Goal: Task Accomplishment & Management: Complete application form

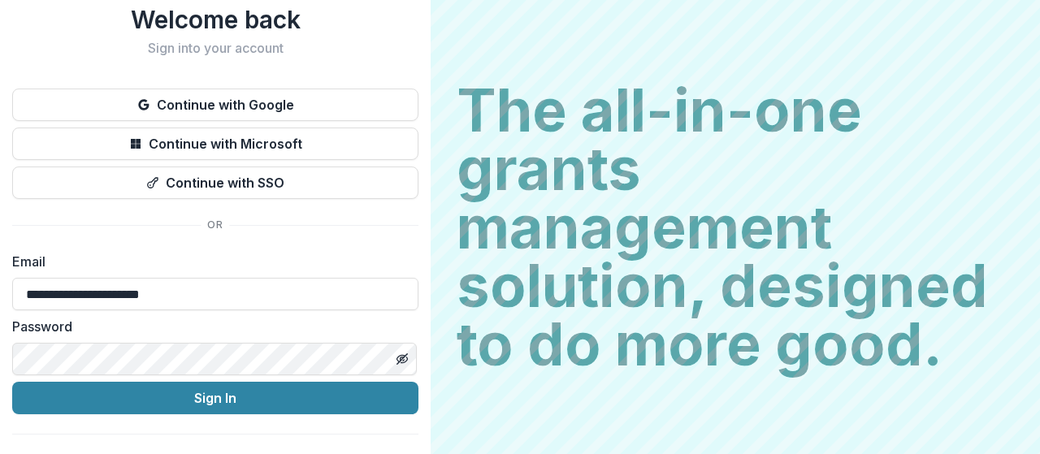
scroll to position [76, 0]
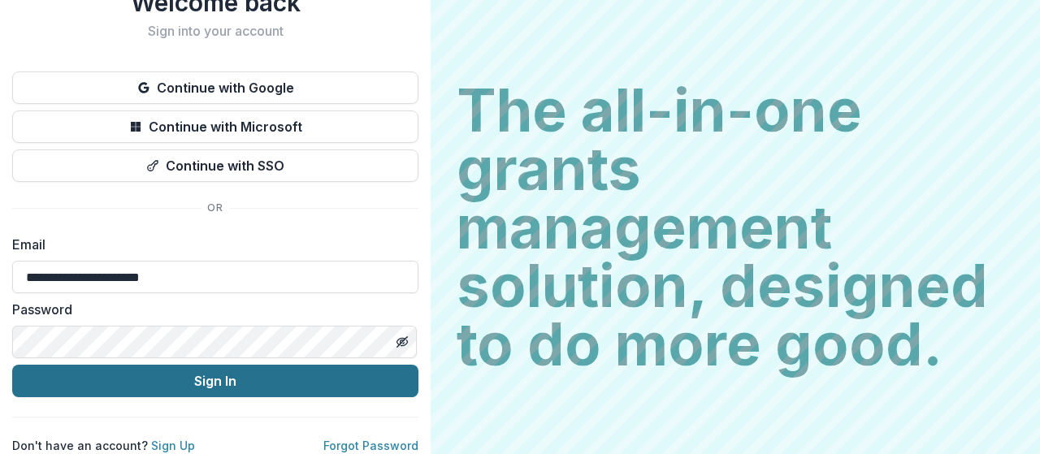
click at [228, 365] on button "Sign In" at bounding box center [215, 381] width 406 height 32
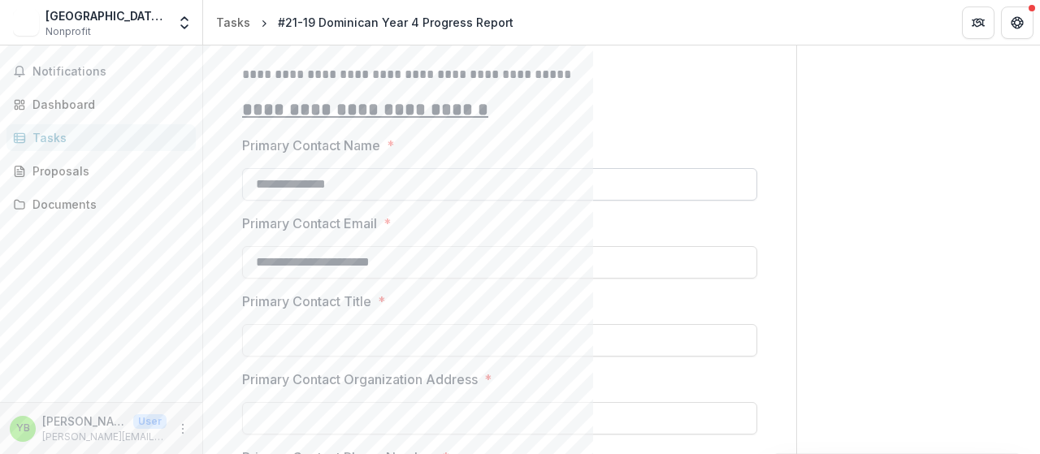
scroll to position [660, 0]
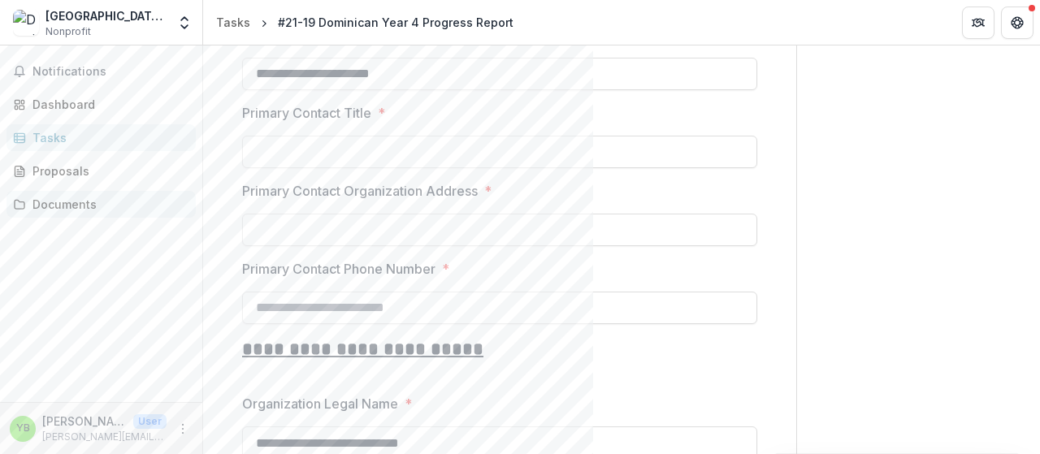
click at [76, 212] on div "Documents" at bounding box center [107, 204] width 150 height 17
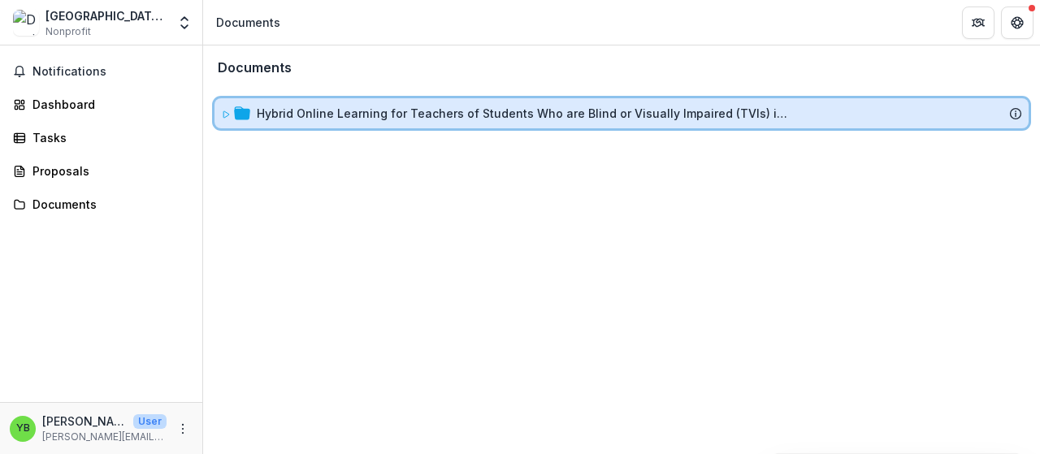
click at [474, 105] on div "Hybrid Online Learning for Teachers of Students Who are Blind or Visually Impai…" at bounding box center [621, 113] width 814 height 30
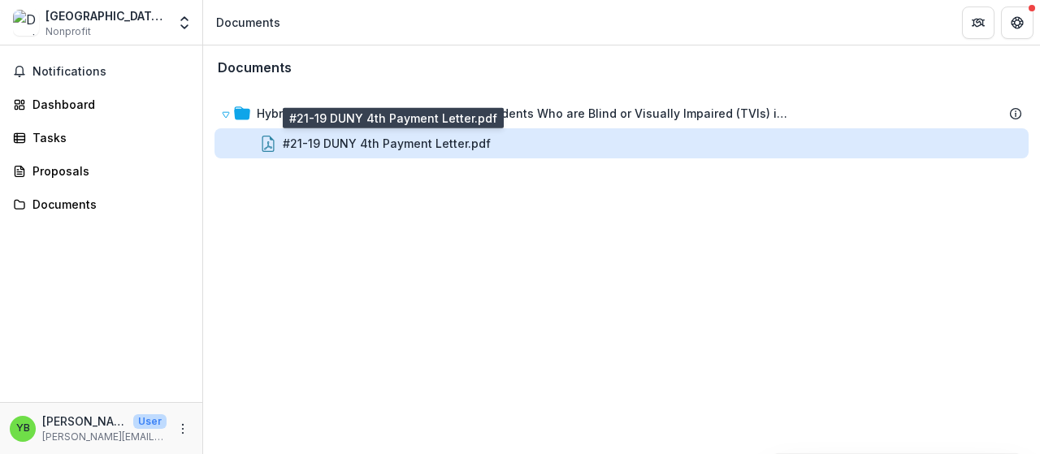
click at [464, 141] on div "#21-19 DUNY 4th Payment Letter.pdf" at bounding box center [387, 143] width 208 height 17
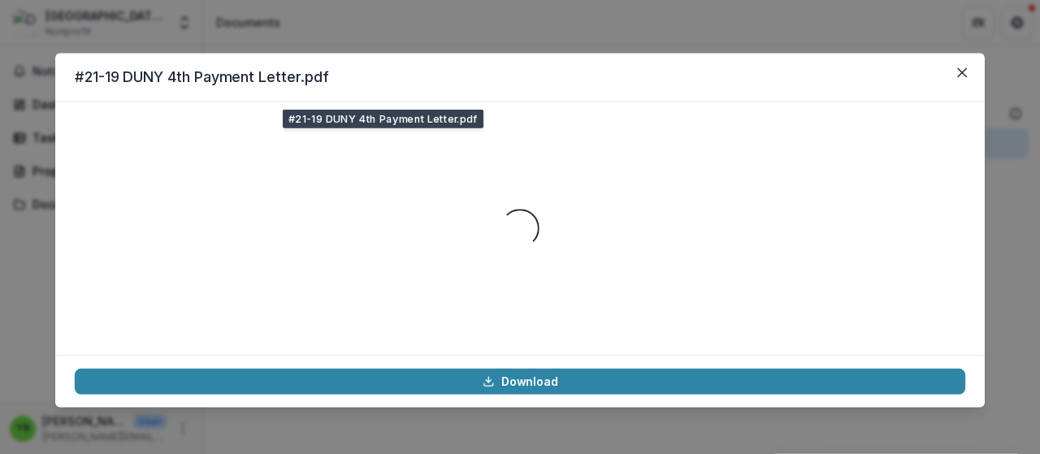
click at [464, 141] on div "Loading..." at bounding box center [520, 228] width 890 height 214
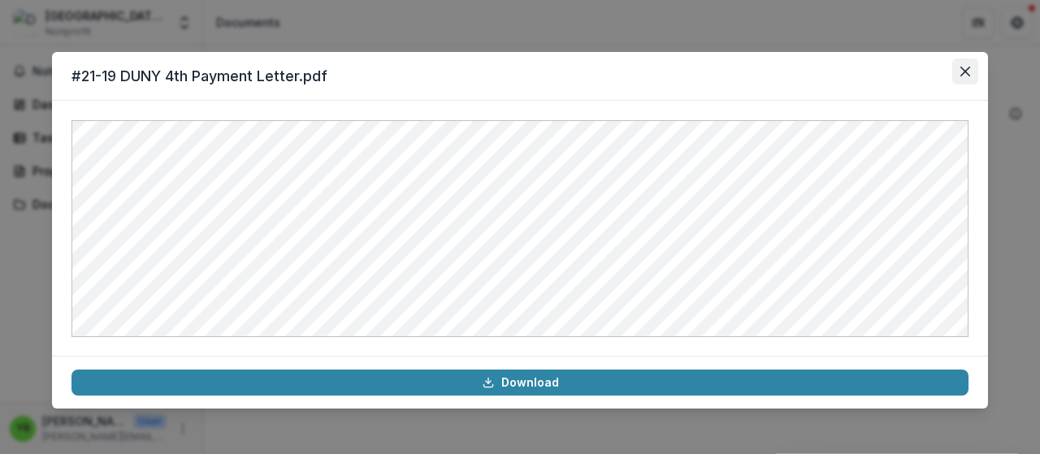
drag, startPoint x: 969, startPoint y: 71, endPoint x: 662, endPoint y: 110, distance: 309.4
click at [969, 71] on icon "Close" at bounding box center [965, 72] width 10 height 10
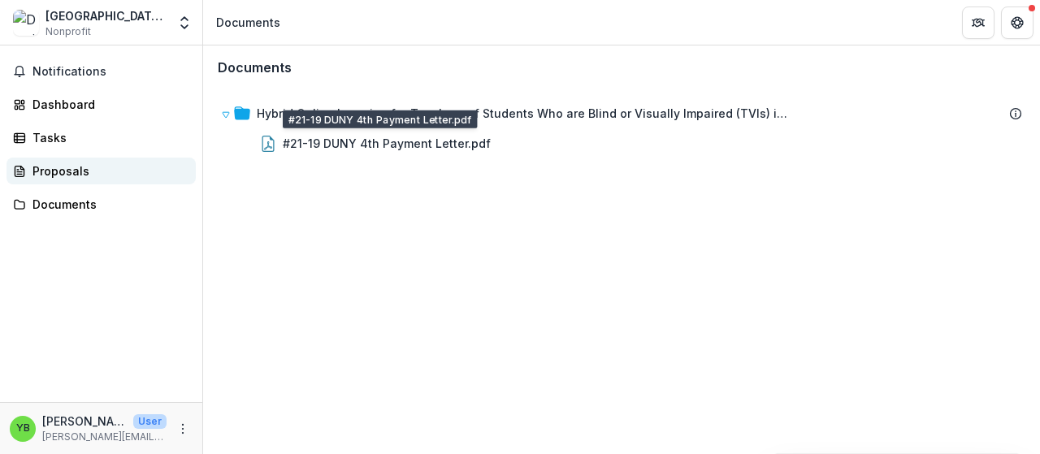
click at [38, 169] on div "Proposals" at bounding box center [107, 170] width 150 height 17
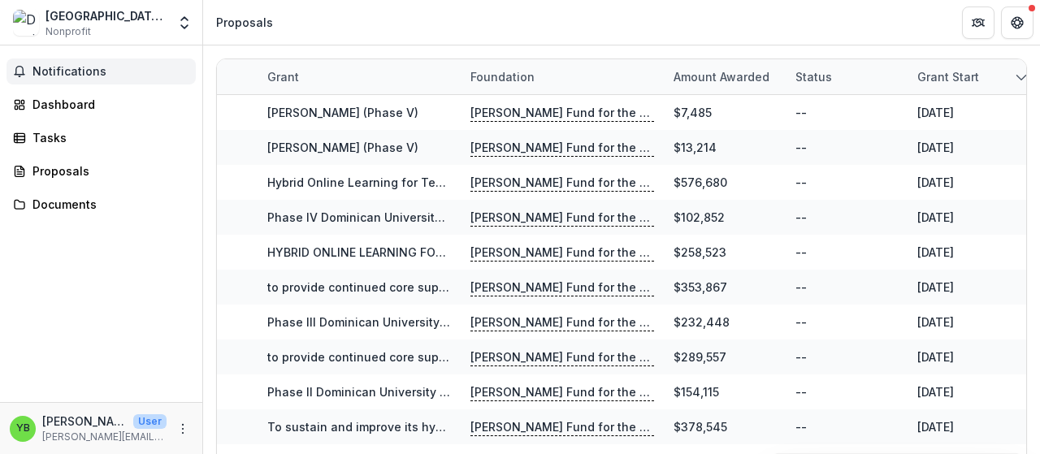
click at [72, 77] on span "Notifications" at bounding box center [110, 72] width 157 height 14
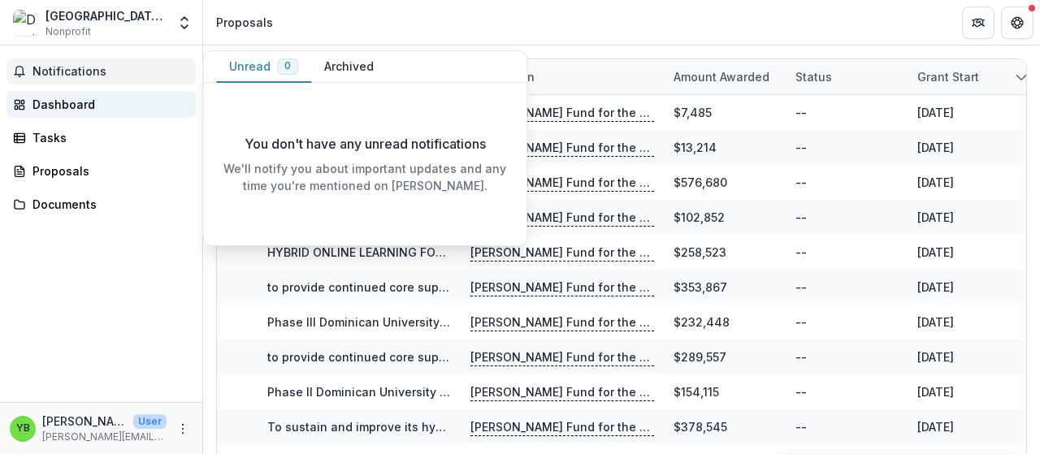
click at [50, 106] on div "Dashboard" at bounding box center [107, 104] width 150 height 17
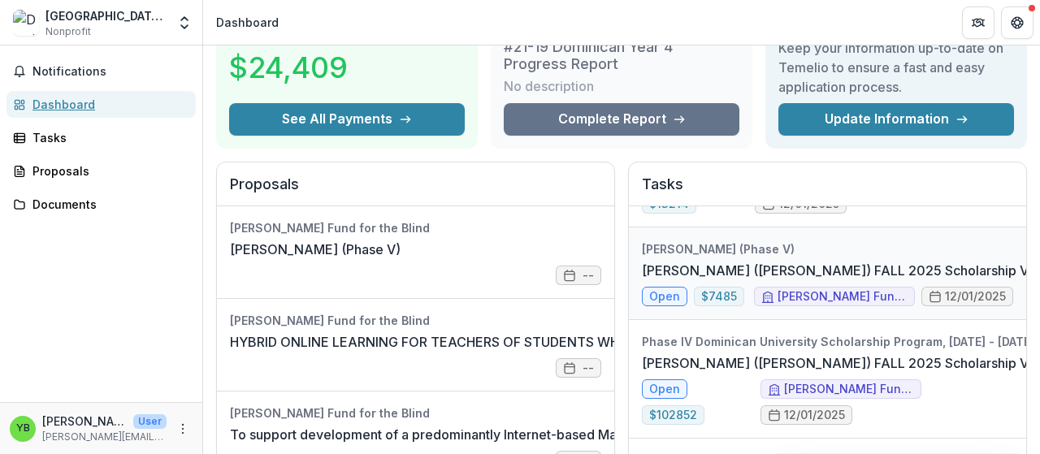
scroll to position [188, 0]
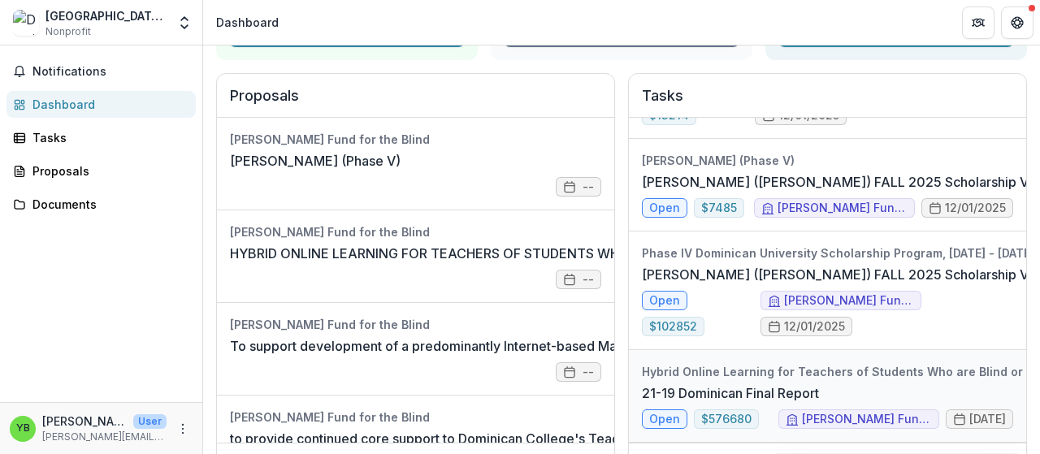
click at [807, 383] on link "21-19 Dominican Final Report" at bounding box center [730, 392] width 177 height 19
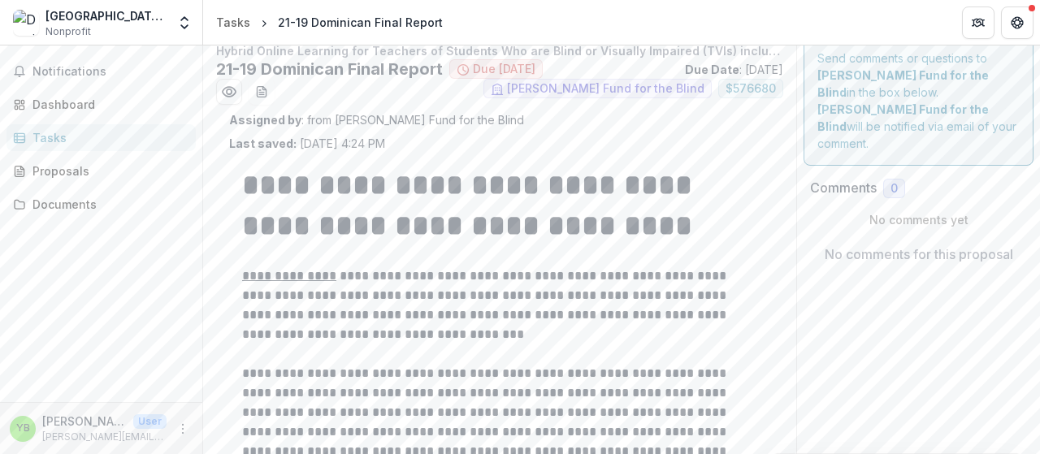
type input "********"
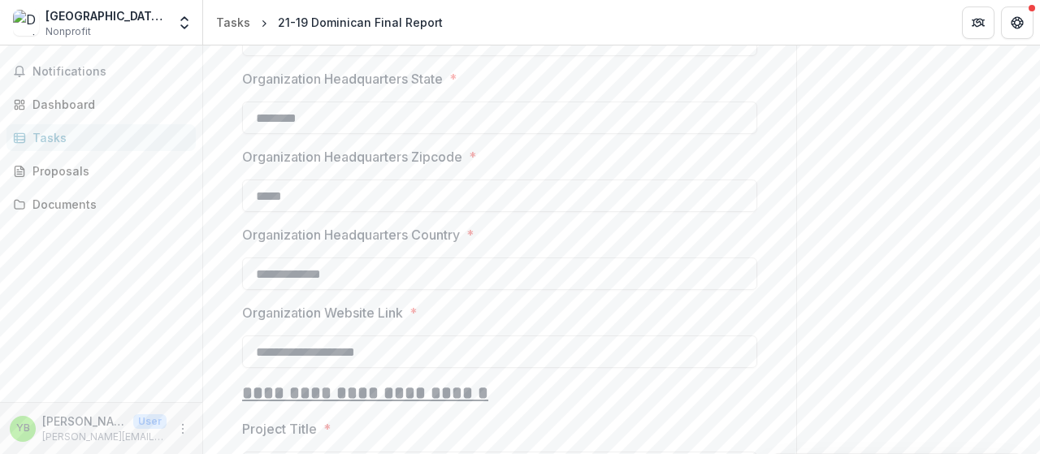
scroll to position [1632, 0]
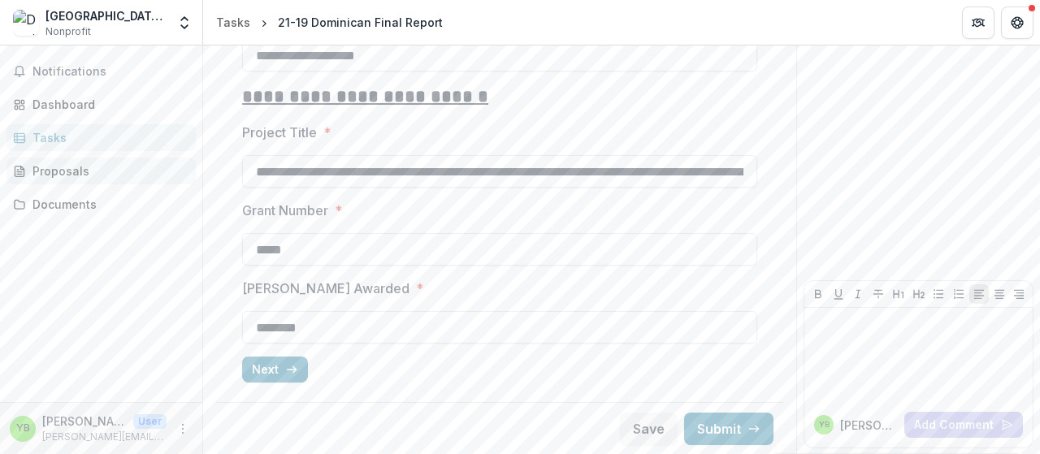
click at [86, 167] on div "Proposals" at bounding box center [107, 170] width 150 height 17
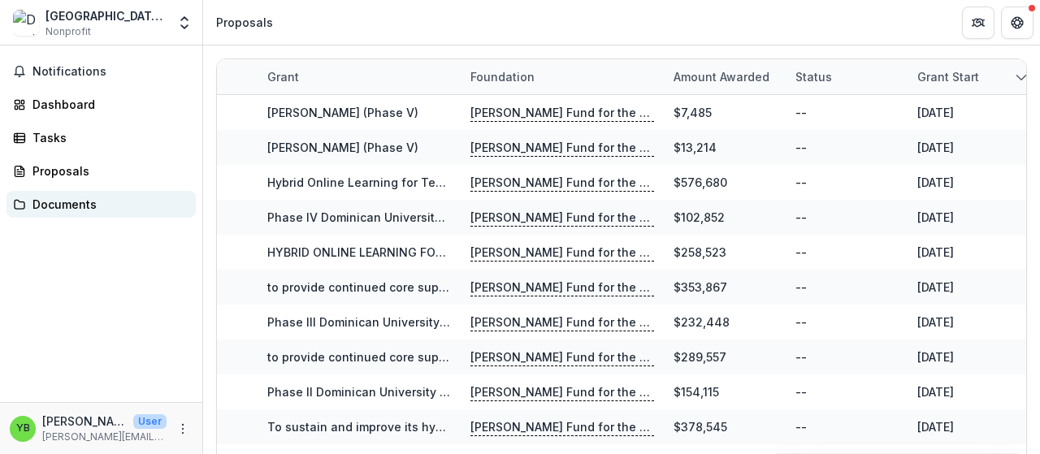
click at [58, 201] on div "Documents" at bounding box center [107, 204] width 150 height 17
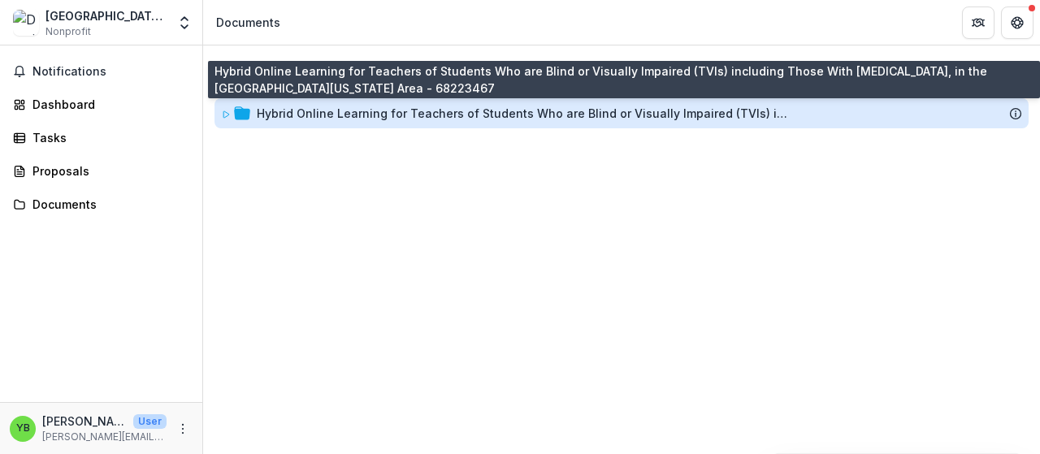
click at [413, 118] on div "Hybrid Online Learning for Teachers of Students Who are Blind or Visually Impai…" at bounding box center [525, 113] width 536 height 17
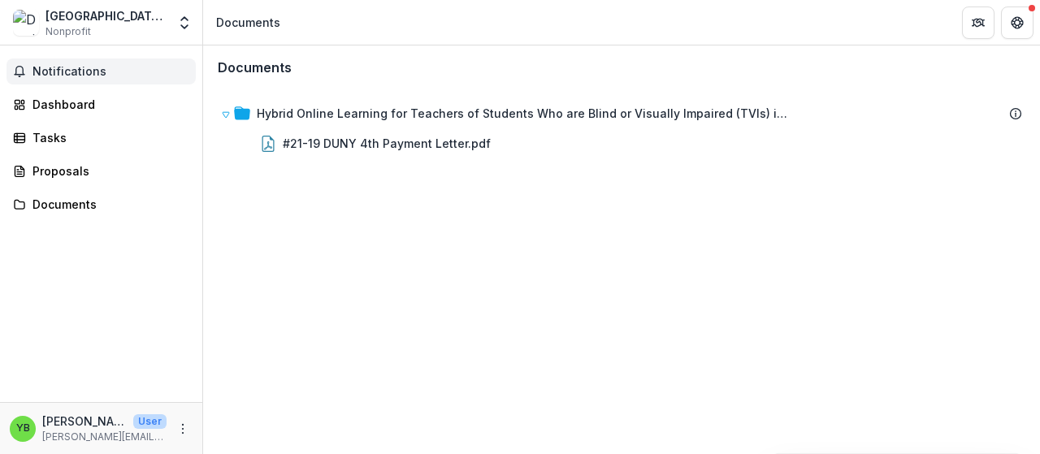
click at [72, 69] on span "Notifications" at bounding box center [110, 72] width 157 height 14
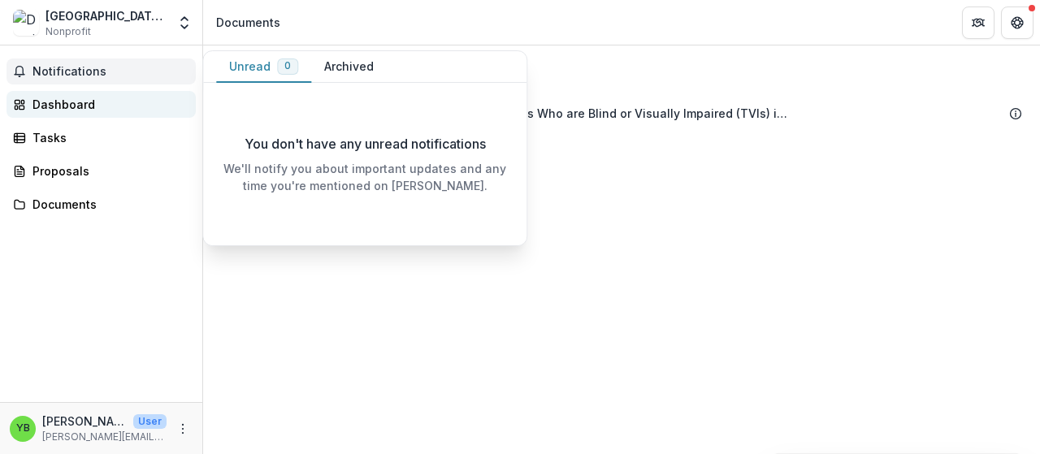
click at [76, 106] on div "Dashboard" at bounding box center [107, 104] width 150 height 17
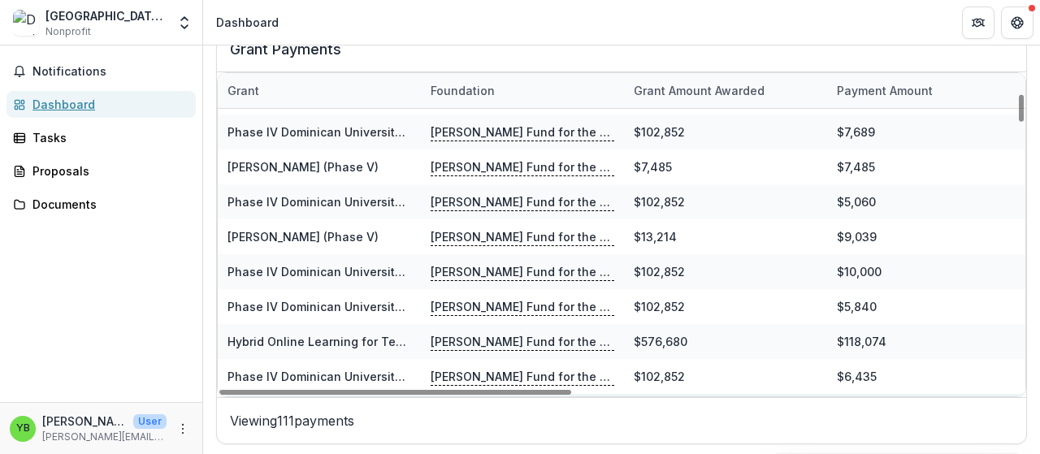
scroll to position [283, 0]
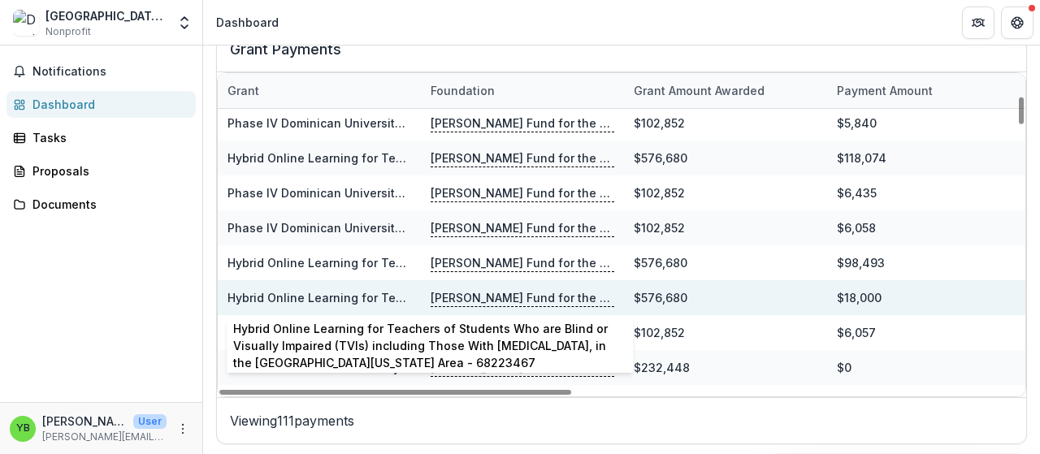
click at [385, 293] on link "Hybrid Online Learning for Teachers of Students Who are Blind or Visually Impai…" at bounding box center [755, 298] width 1056 height 14
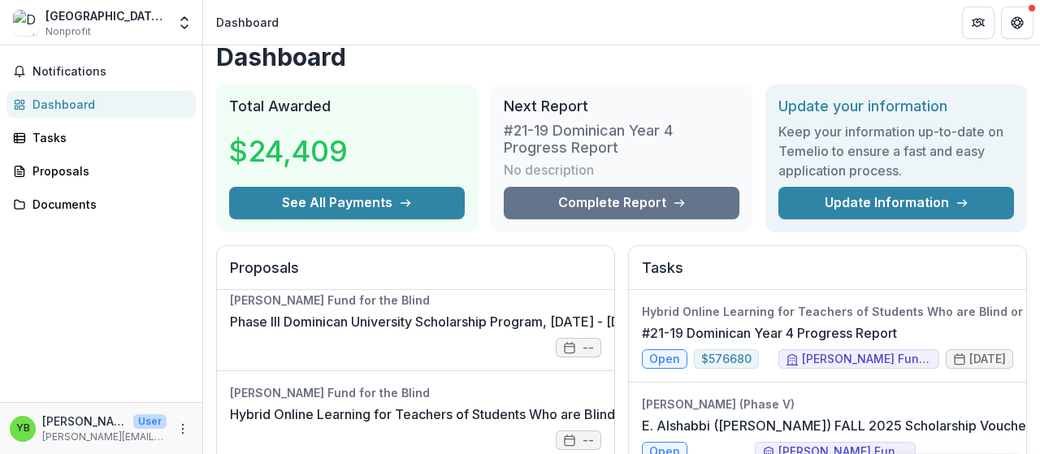
scroll to position [283, 0]
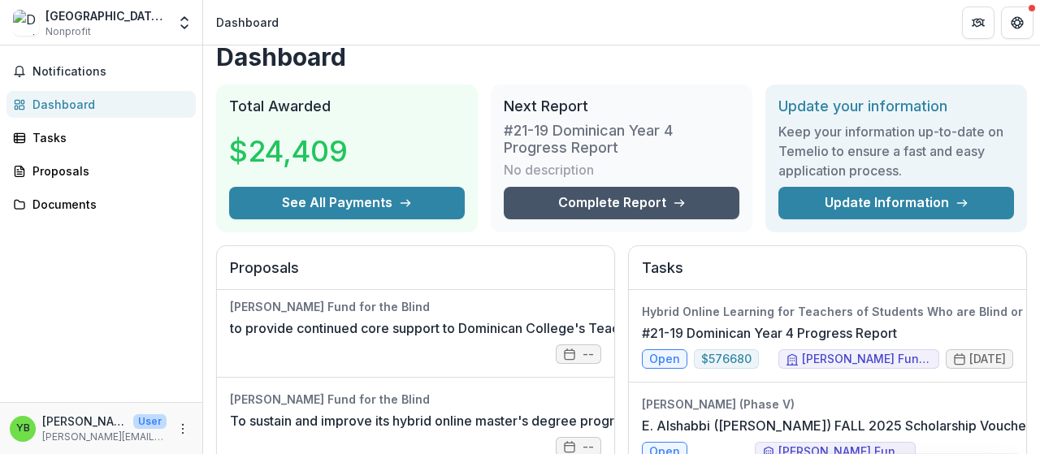
click at [633, 205] on link "Complete Report" at bounding box center [622, 203] width 236 height 32
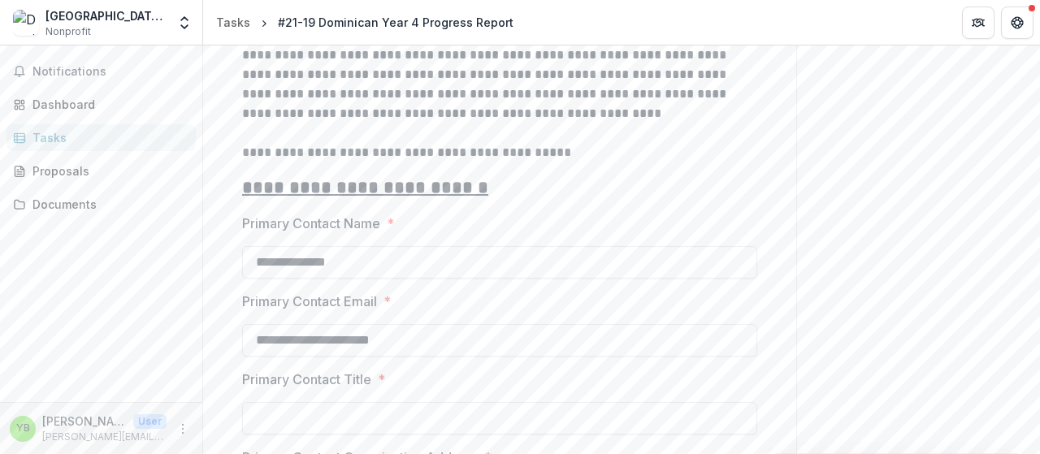
scroll to position [487, 0]
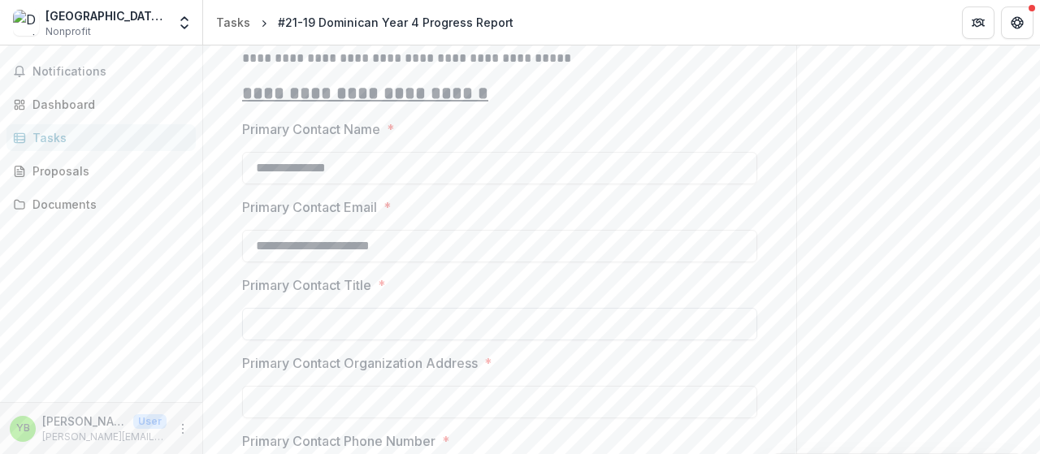
click at [482, 322] on input "Primary Contact Title *" at bounding box center [499, 324] width 515 height 32
type input "**********"
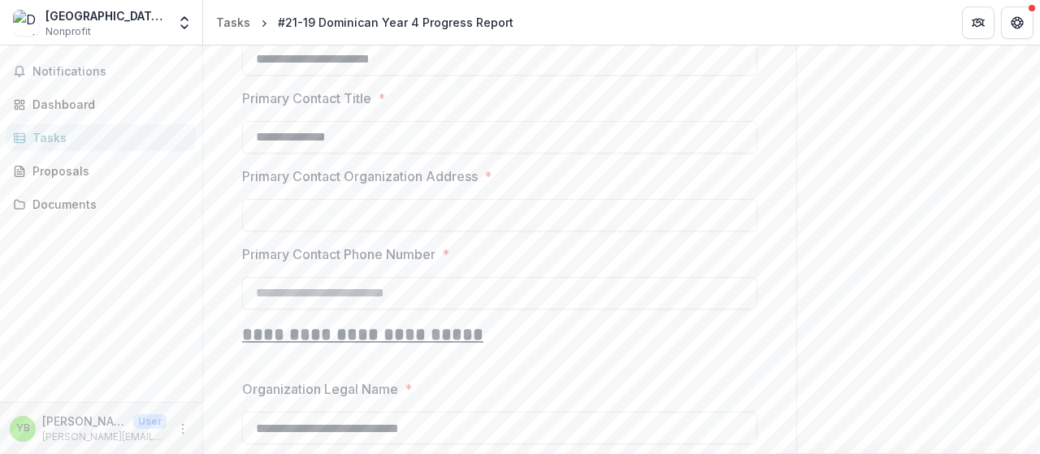
scroll to position [676, 0]
type input "**********"
click at [424, 293] on input "Primary Contact Phone Number *" at bounding box center [499, 291] width 515 height 32
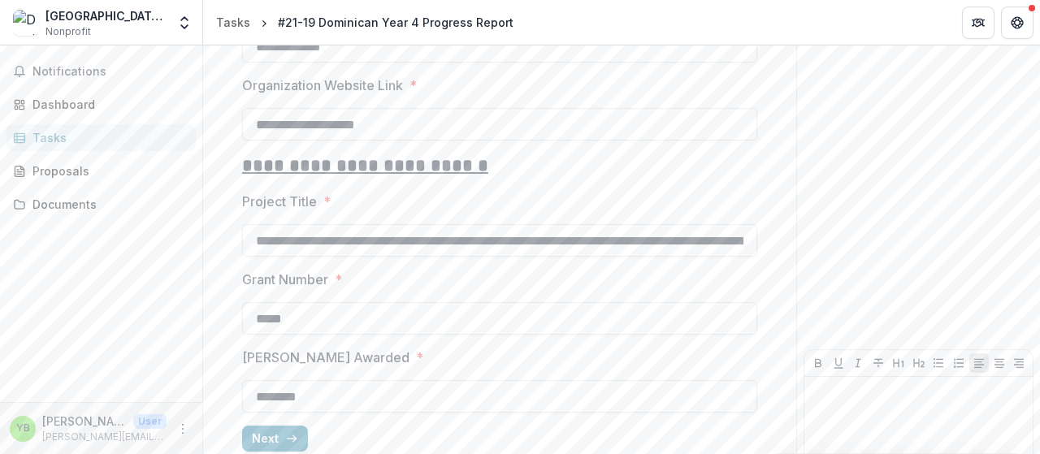
scroll to position [1593, 0]
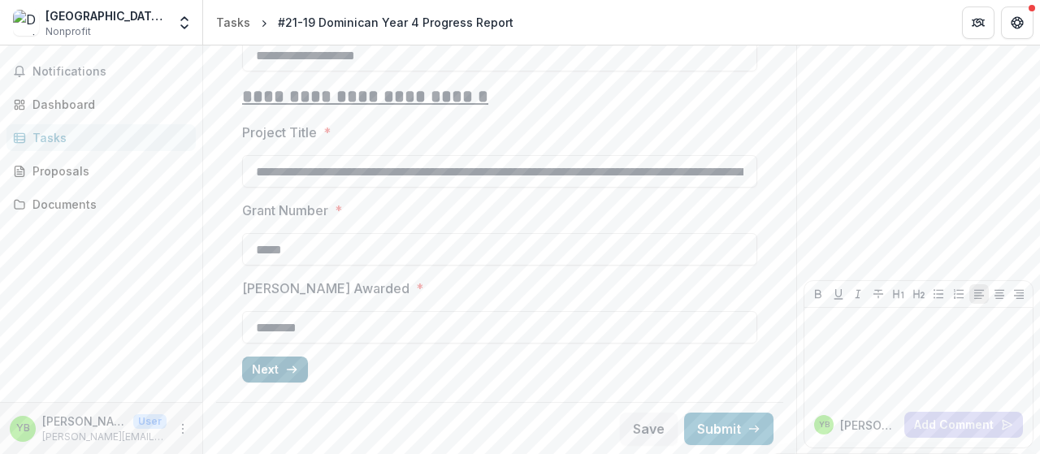
type input "**********"
click at [276, 368] on button "Next" at bounding box center [275, 370] width 66 height 26
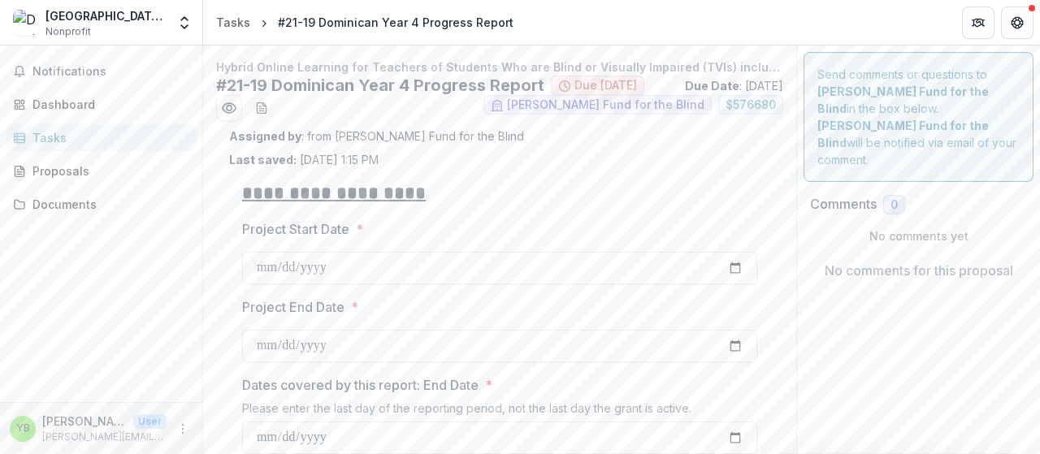
scroll to position [94, 0]
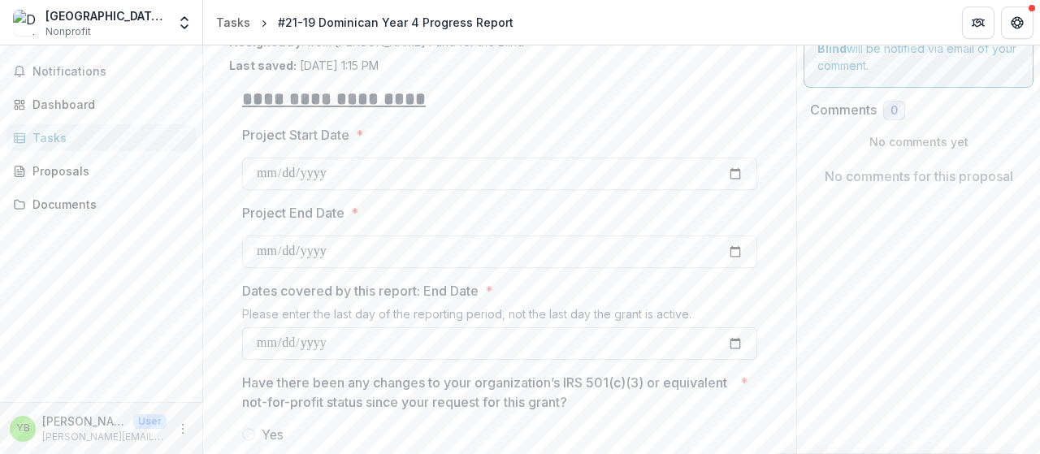
click at [355, 340] on input "Dates covered by this report: End Date *" at bounding box center [499, 343] width 515 height 32
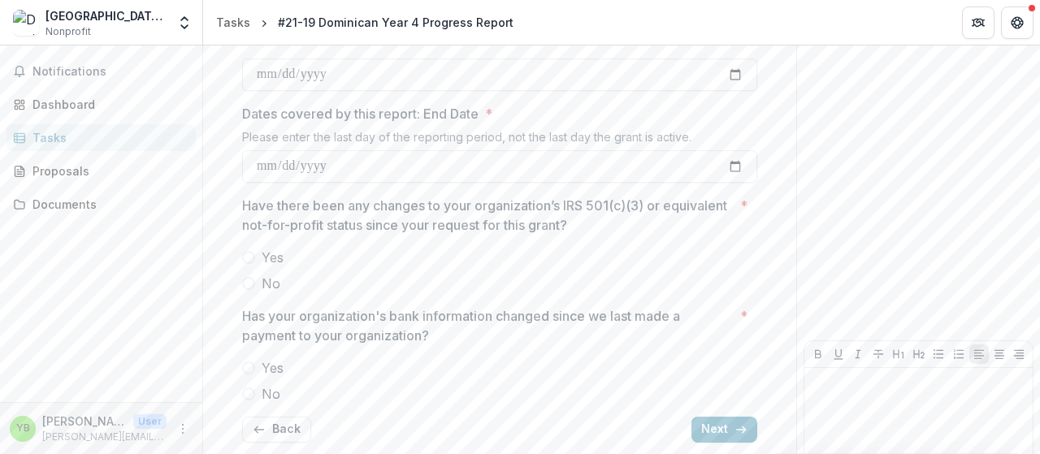
scroll to position [236, 0]
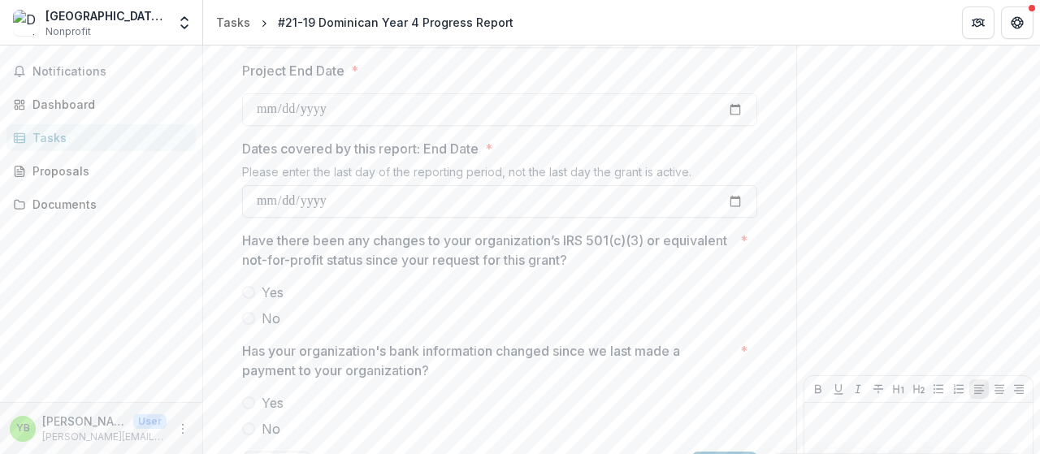
type input "**********"
click at [253, 316] on span at bounding box center [248, 318] width 13 height 13
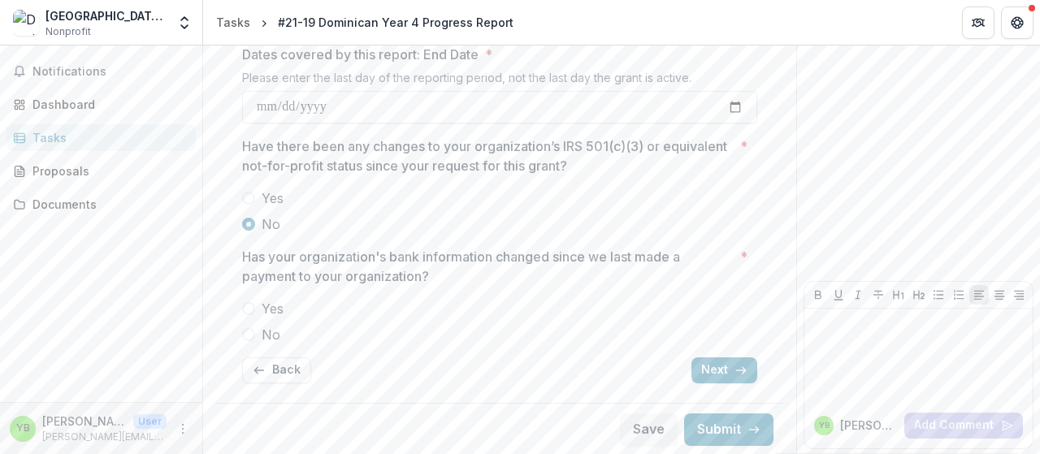
click at [251, 340] on span at bounding box center [248, 334] width 13 height 13
click at [737, 369] on icon "button" at bounding box center [740, 370] width 13 height 13
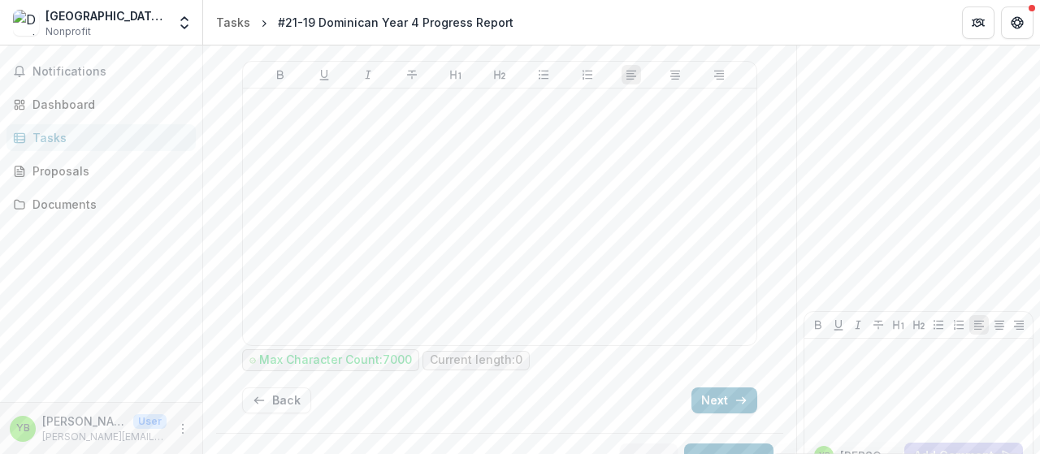
scroll to position [1440, 0]
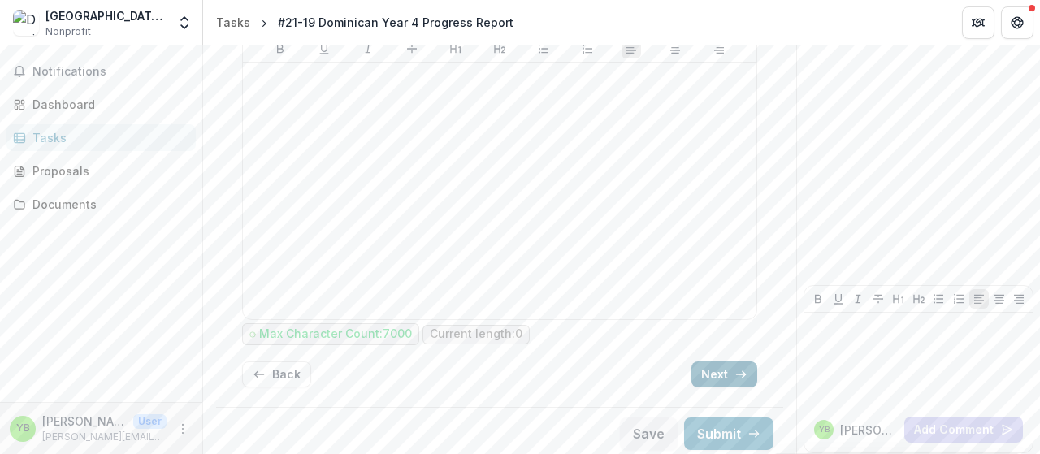
click at [753, 368] on button "Next" at bounding box center [724, 374] width 66 height 26
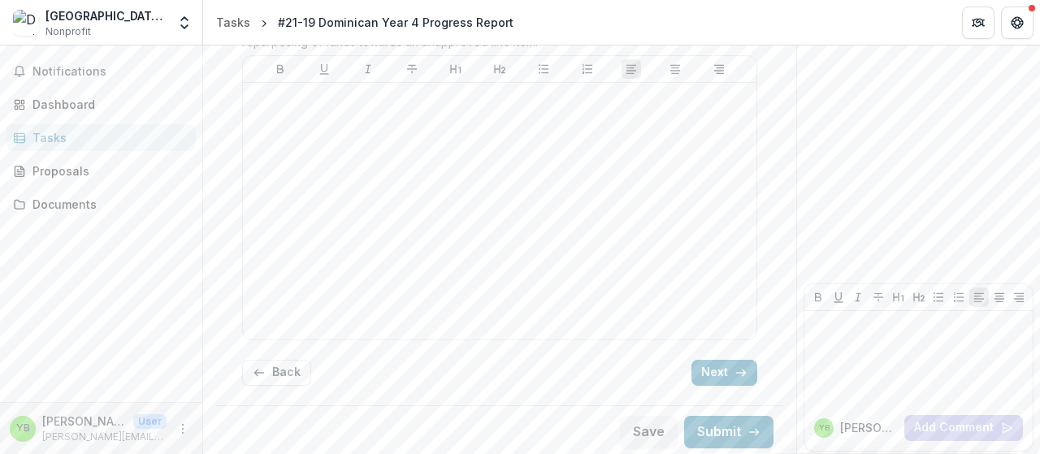
click at [753, 370] on button "Next" at bounding box center [724, 373] width 66 height 26
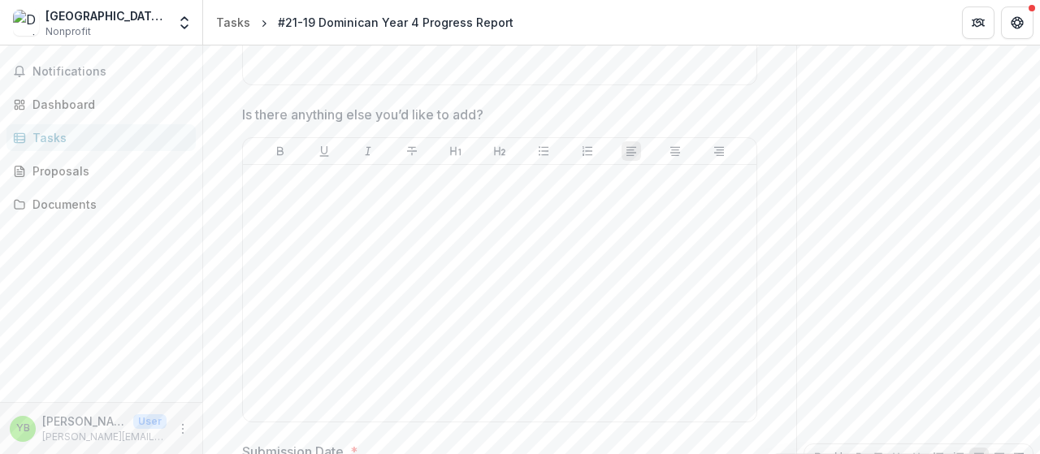
scroll to position [1642, 0]
